Goal: Ask a question

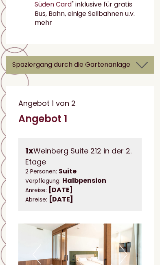
scroll to position [2266, 0]
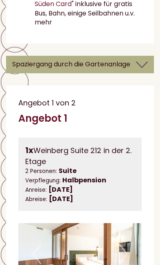
click at [143, 66] on icon at bounding box center [142, 65] width 12 height 14
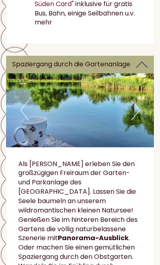
click at [141, 114] on img at bounding box center [80, 110] width 148 height 74
click at [137, 109] on button "Next" at bounding box center [135, 110] width 9 height 20
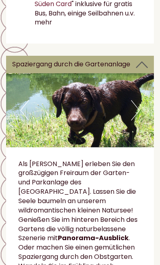
click at [142, 112] on img at bounding box center [80, 110] width 148 height 74
click at [136, 112] on button "Next" at bounding box center [135, 110] width 9 height 20
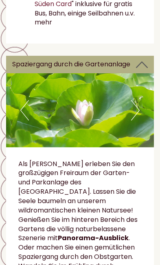
click at [139, 114] on button "Next" at bounding box center [135, 110] width 9 height 20
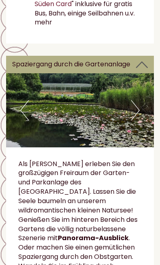
click at [136, 116] on button "Next" at bounding box center [135, 110] width 9 height 20
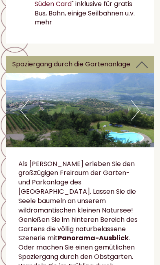
click at [144, 113] on img at bounding box center [80, 110] width 148 height 74
click at [142, 114] on img at bounding box center [80, 110] width 148 height 74
click at [136, 111] on button "Next" at bounding box center [135, 110] width 9 height 20
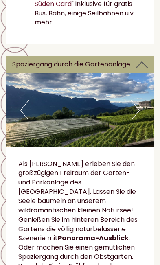
click at [138, 120] on button "Next" at bounding box center [135, 110] width 9 height 20
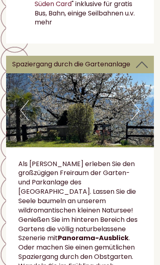
click at [144, 116] on img at bounding box center [80, 110] width 148 height 74
click at [139, 114] on button "Next" at bounding box center [135, 110] width 9 height 20
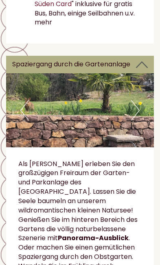
click at [139, 115] on button "Next" at bounding box center [135, 110] width 9 height 20
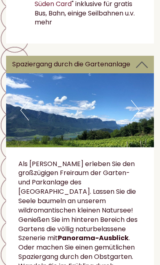
click at [140, 114] on img at bounding box center [80, 110] width 148 height 74
click at [134, 117] on button "Next" at bounding box center [135, 110] width 9 height 20
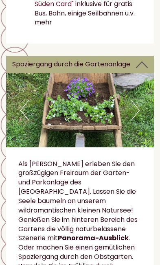
click at [145, 111] on img at bounding box center [80, 110] width 148 height 74
click at [142, 112] on img at bounding box center [80, 110] width 148 height 74
click at [145, 117] on img at bounding box center [80, 110] width 148 height 74
click at [136, 117] on button "Next" at bounding box center [135, 110] width 9 height 20
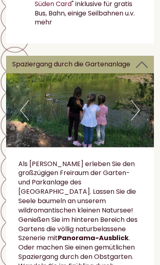
click at [145, 114] on img at bounding box center [80, 110] width 148 height 74
click at [144, 114] on img at bounding box center [80, 110] width 148 height 74
click at [131, 119] on button "Next" at bounding box center [135, 110] width 9 height 20
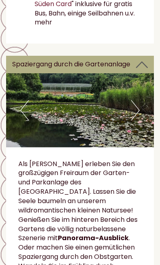
click at [145, 116] on img at bounding box center [80, 110] width 148 height 74
click at [146, 112] on img at bounding box center [80, 110] width 148 height 74
click at [135, 118] on button "Next" at bounding box center [135, 110] width 9 height 20
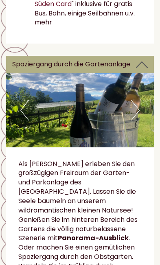
click at [142, 112] on img at bounding box center [80, 110] width 148 height 74
click at [140, 117] on img at bounding box center [80, 110] width 148 height 74
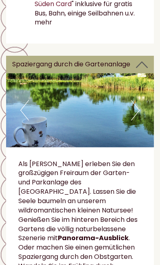
click at [149, 109] on img at bounding box center [80, 110] width 148 height 74
click at [136, 118] on button "Next" at bounding box center [135, 110] width 9 height 20
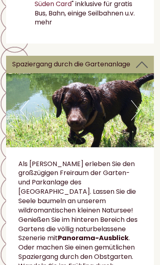
click at [139, 118] on button "Next" at bounding box center [135, 110] width 9 height 20
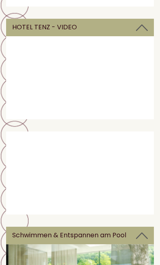
scroll to position [4890, 0]
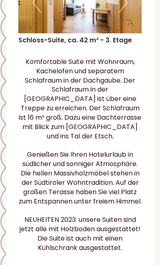
scroll to position [3641, 0]
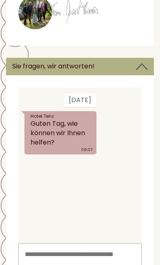
click at [99, 255] on textarea at bounding box center [79, 263] width 123 height 41
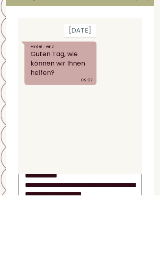
scroll to position [11, 0]
type textarea "**********"
click at [119, 231] on button "Senden" at bounding box center [115, 238] width 54 height 17
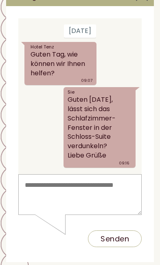
scroll to position [5924, 0]
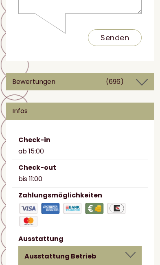
click at [134, 252] on div at bounding box center [130, 255] width 10 height 6
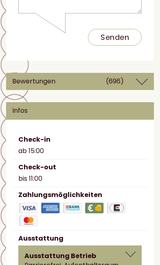
click at [129, 252] on div at bounding box center [130, 255] width 10 height 6
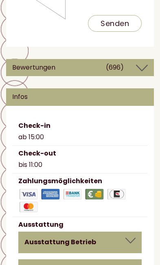
scroll to position [6127, 0]
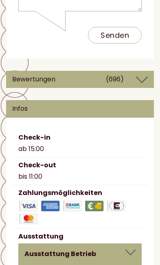
click at [135, 250] on div at bounding box center [130, 253] width 10 height 6
click at [129, 250] on div at bounding box center [130, 253] width 10 height 6
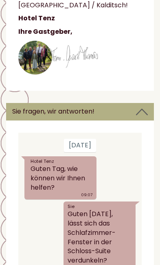
scroll to position [5809, 0]
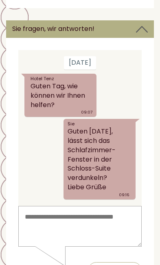
click at [112, 218] on textarea at bounding box center [79, 226] width 123 height 41
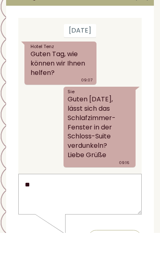
type textarea "*"
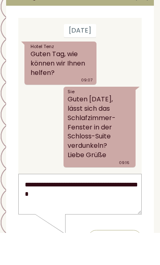
click at [90, 192] on textarea "**********" at bounding box center [79, 193] width 123 height 41
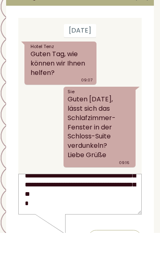
scroll to position [20, 0]
type textarea "**********"
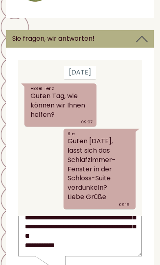
scroll to position [22, 0]
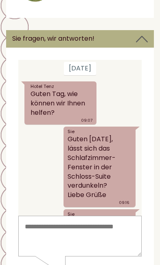
scroll to position [101, 0]
